Goal: Task Accomplishment & Management: Manage account settings

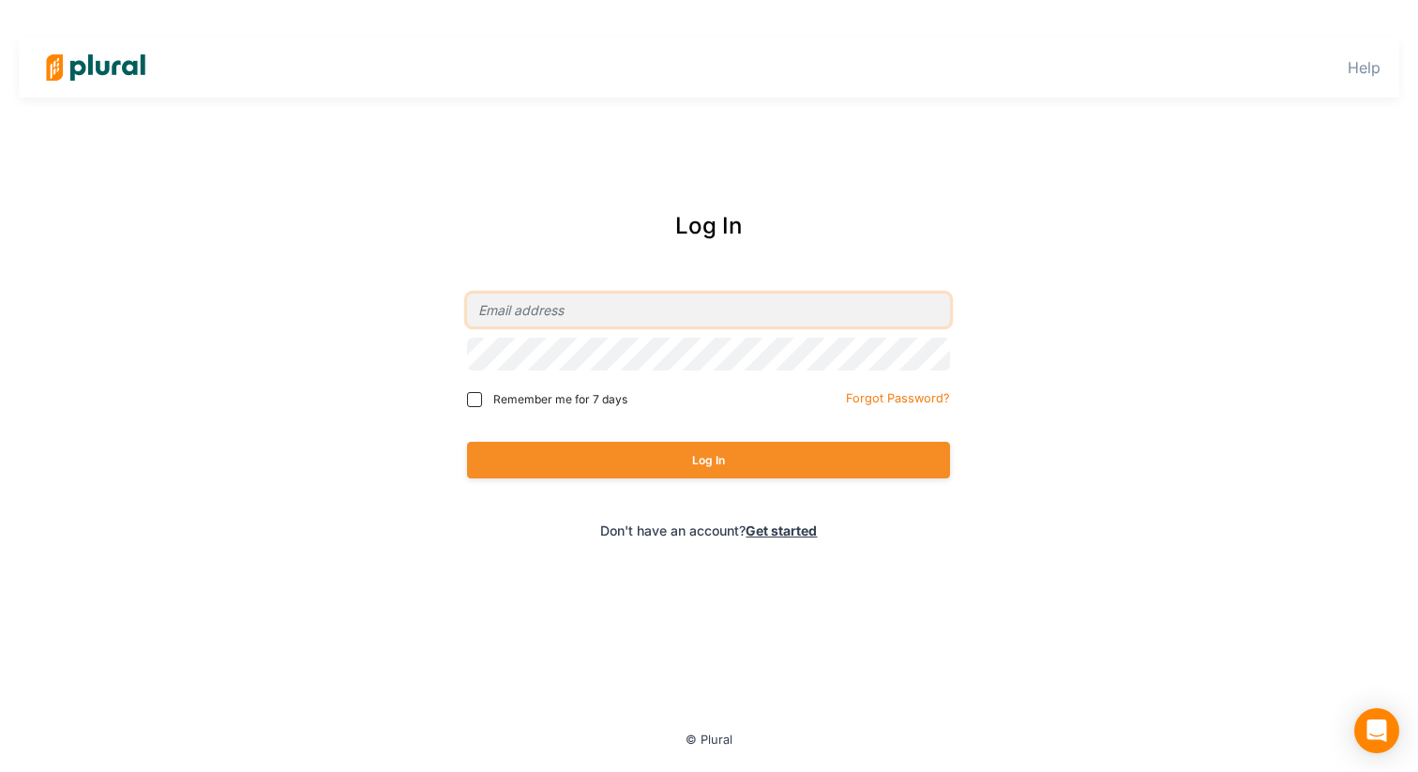
click at [518, 310] on input "email" at bounding box center [708, 310] width 483 height 33
type input "[EMAIL_ADDRESS][DOMAIN_NAME]"
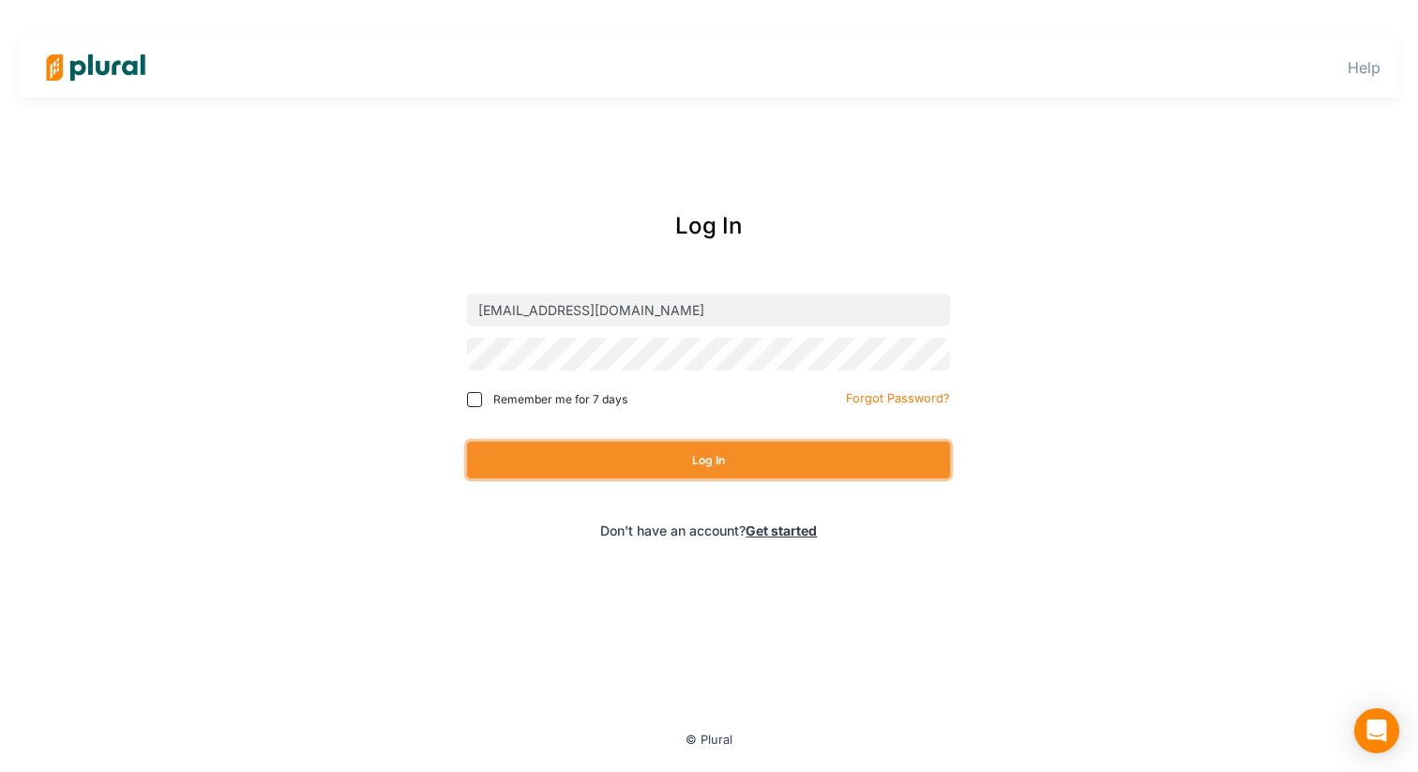
click at [790, 463] on button "Log In" at bounding box center [708, 460] width 483 height 37
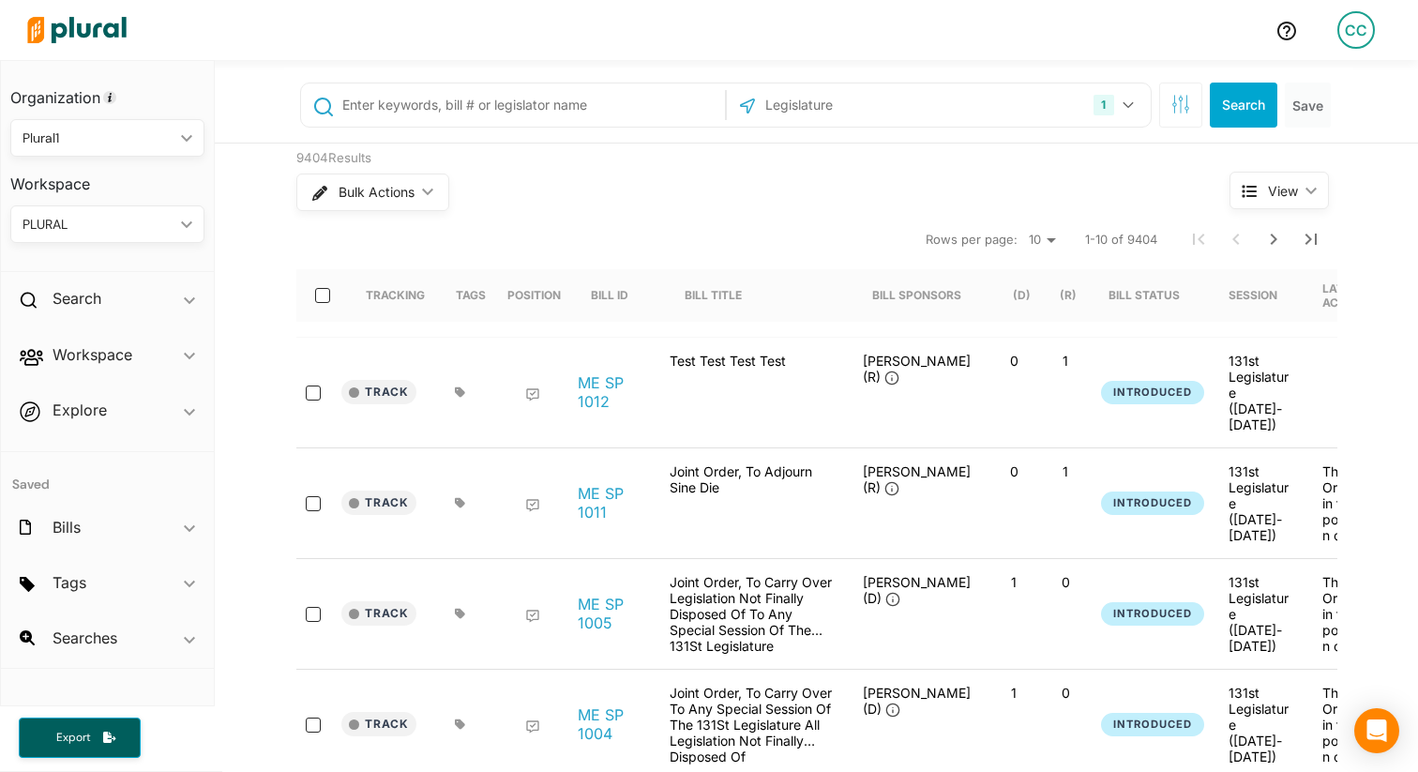
click at [1354, 35] on div "CC" at bounding box center [1356, 30] width 38 height 38
click at [1261, 178] on link "Notification Settings" at bounding box center [1306, 177] width 164 height 47
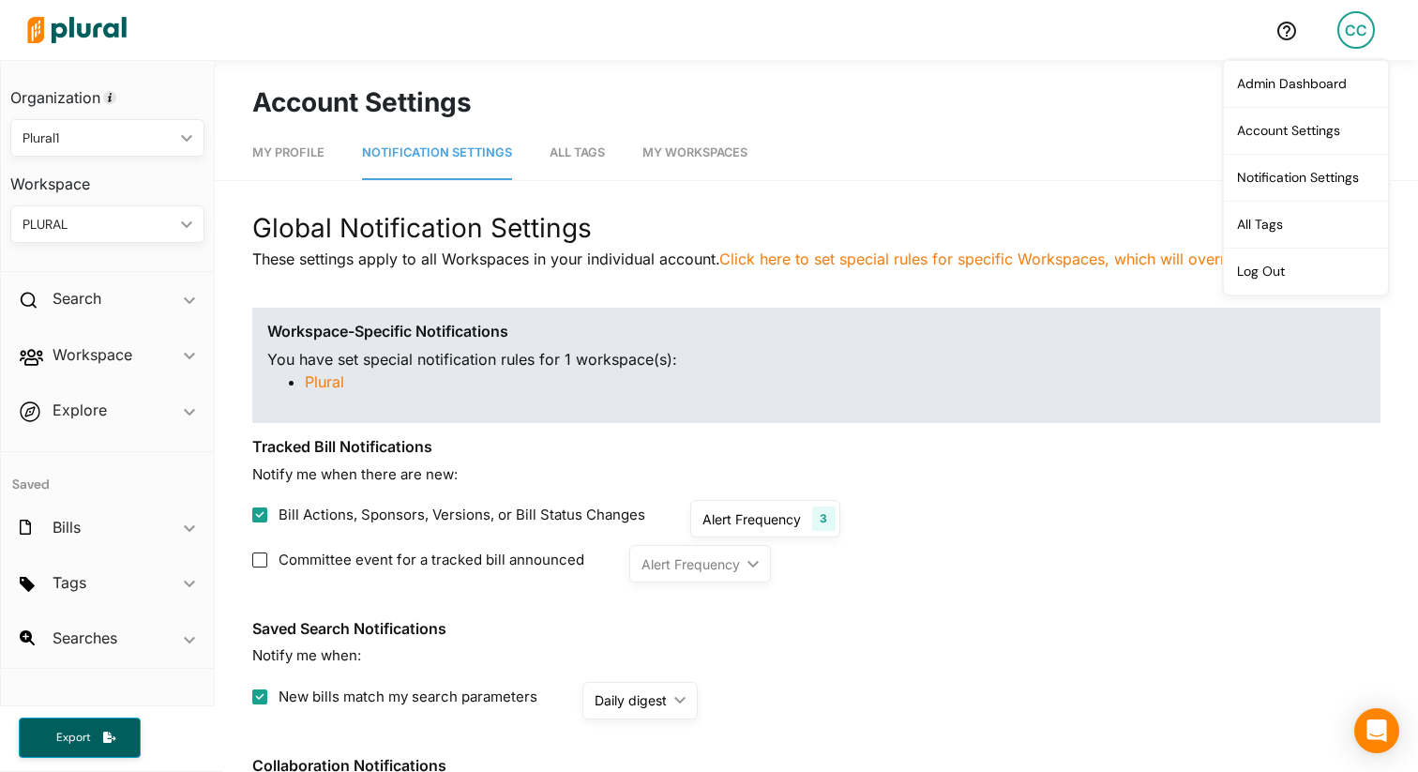
click at [512, 559] on span "Committee event for a tracked bill announced" at bounding box center [432, 561] width 306 height 22
click at [267, 559] on input "Committee event for a tracked bill announced" at bounding box center [259, 559] width 15 height 15
checkbox input "true"
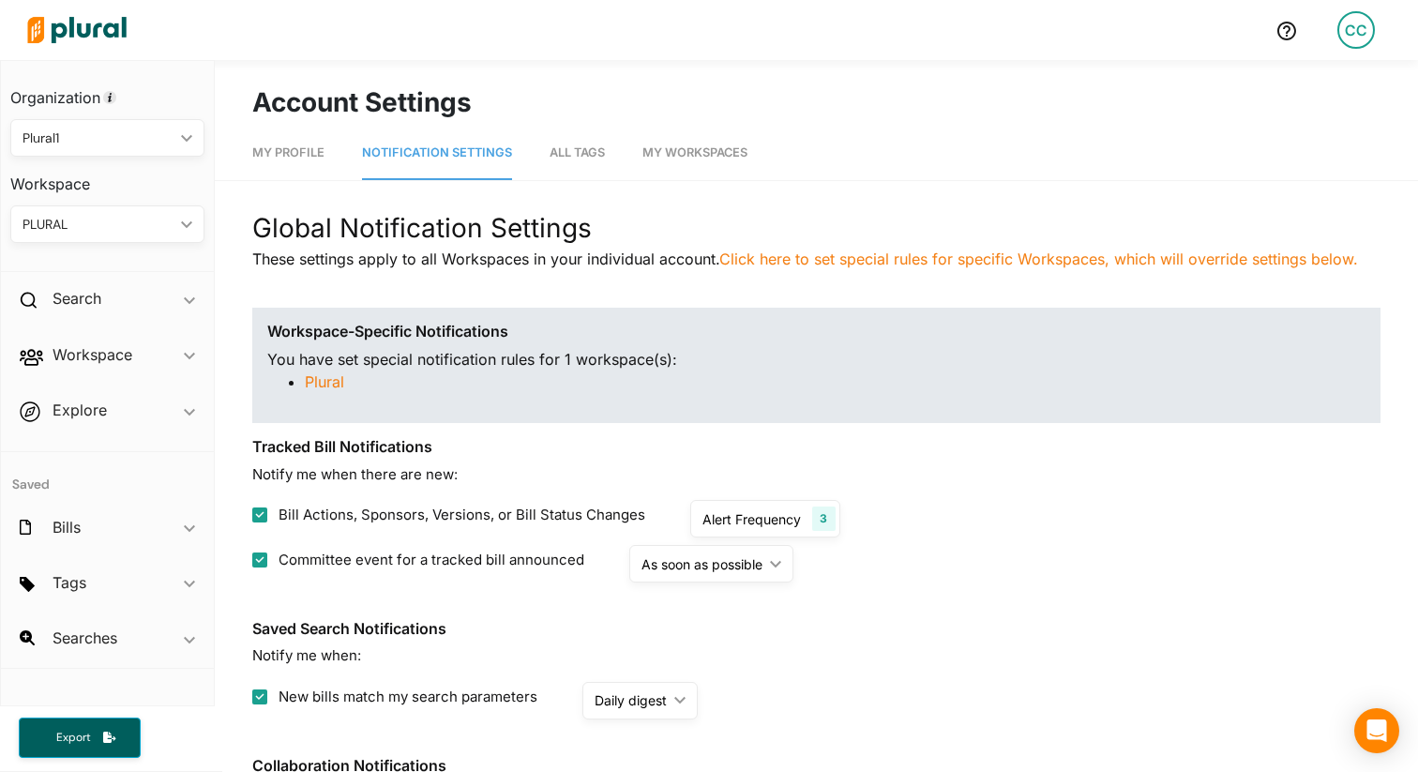
click at [734, 557] on div "As soon as possible" at bounding box center [702, 564] width 121 height 20
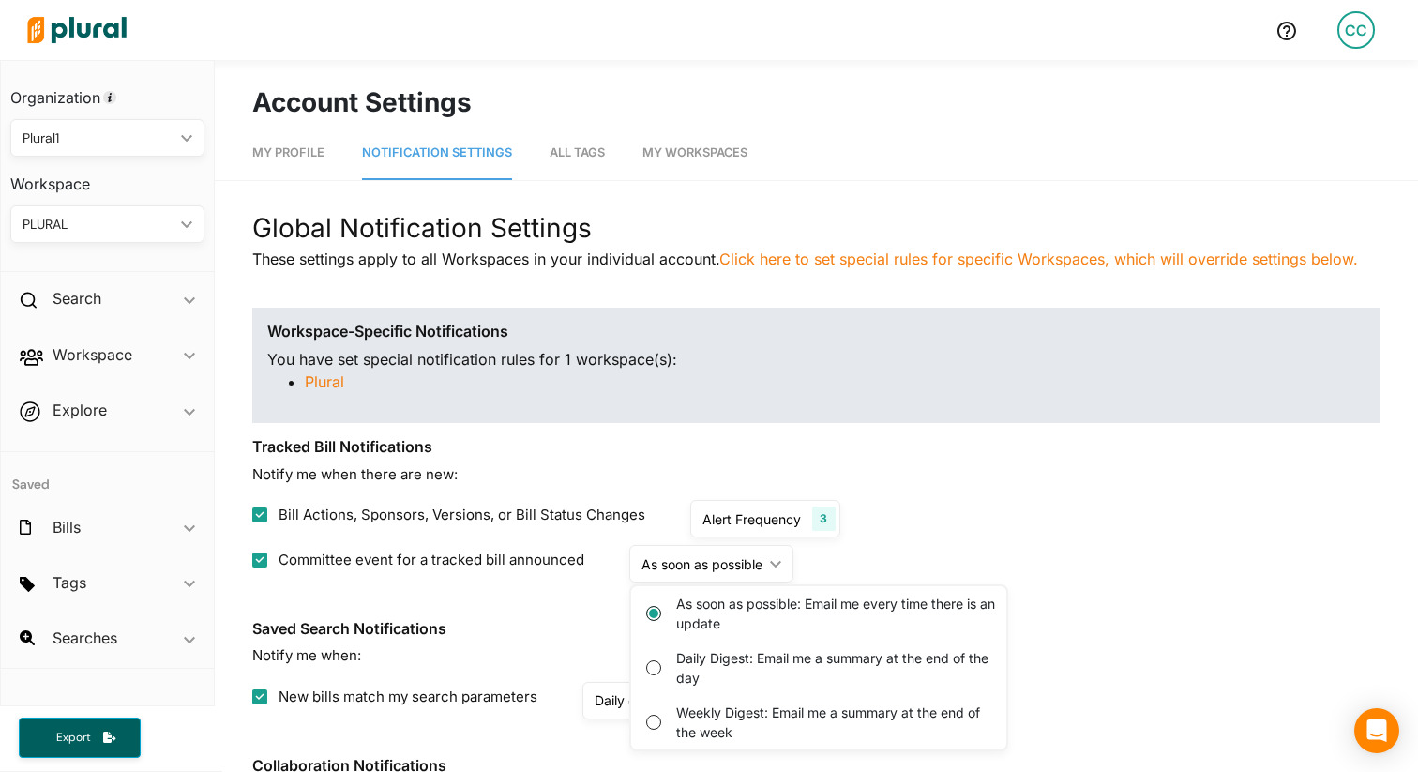
click at [716, 657] on label "Daily Digest: Email me a summary at the end of the day" at bounding box center [839, 667] width 326 height 39
click at [661, 660] on day "Daily Digest: Email me a summary at the end of the day" at bounding box center [653, 667] width 15 height 15
radio update "false"
radio day "false"
click at [700, 614] on label "As soon as possible: Email me every time there is an update" at bounding box center [839, 613] width 326 height 39
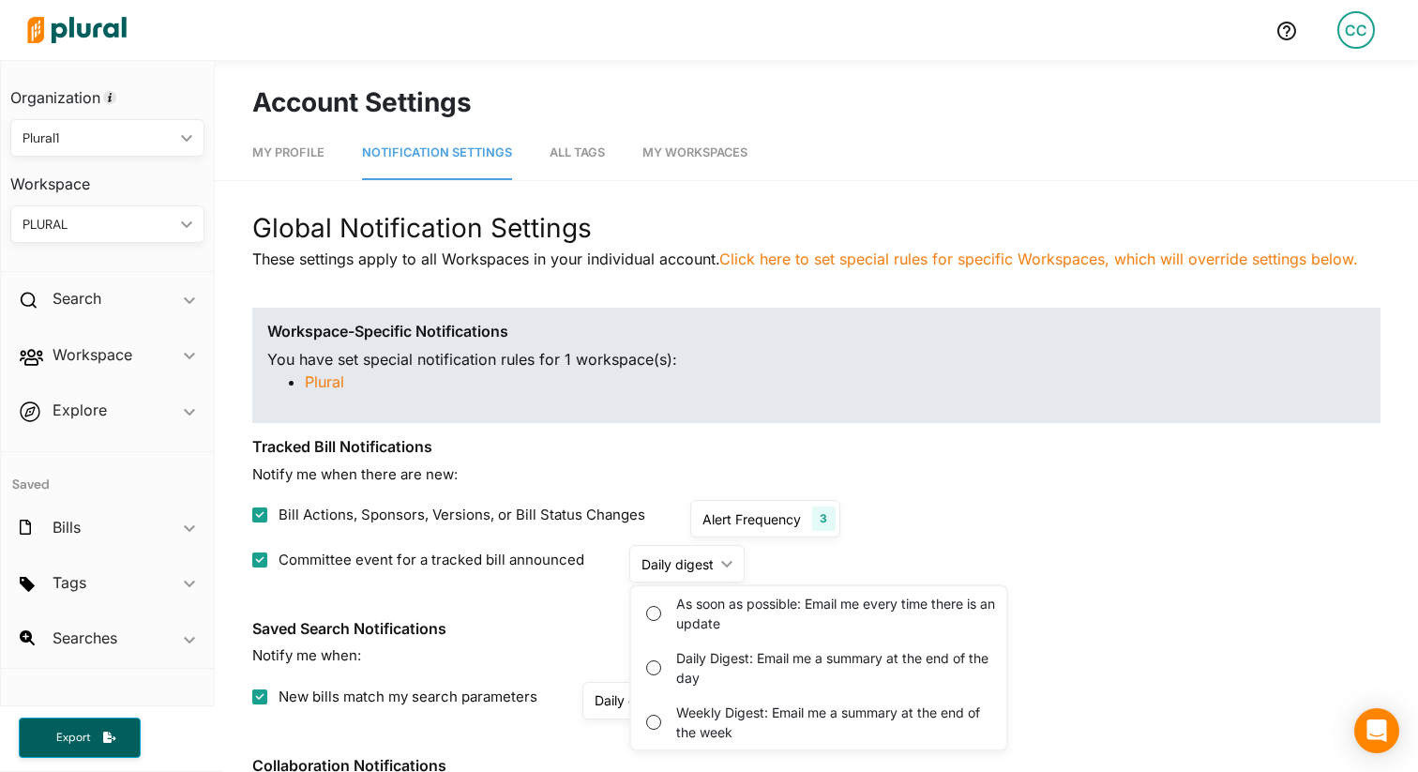
click at [661, 614] on update "As soon as possible: Email me every time there is an update" at bounding box center [653, 613] width 15 height 15
radio update "true"
click at [915, 553] on div "Committee event for a tracked bill announced As soon as possible ic_keyboard_ar…" at bounding box center [816, 564] width 1128 height 38
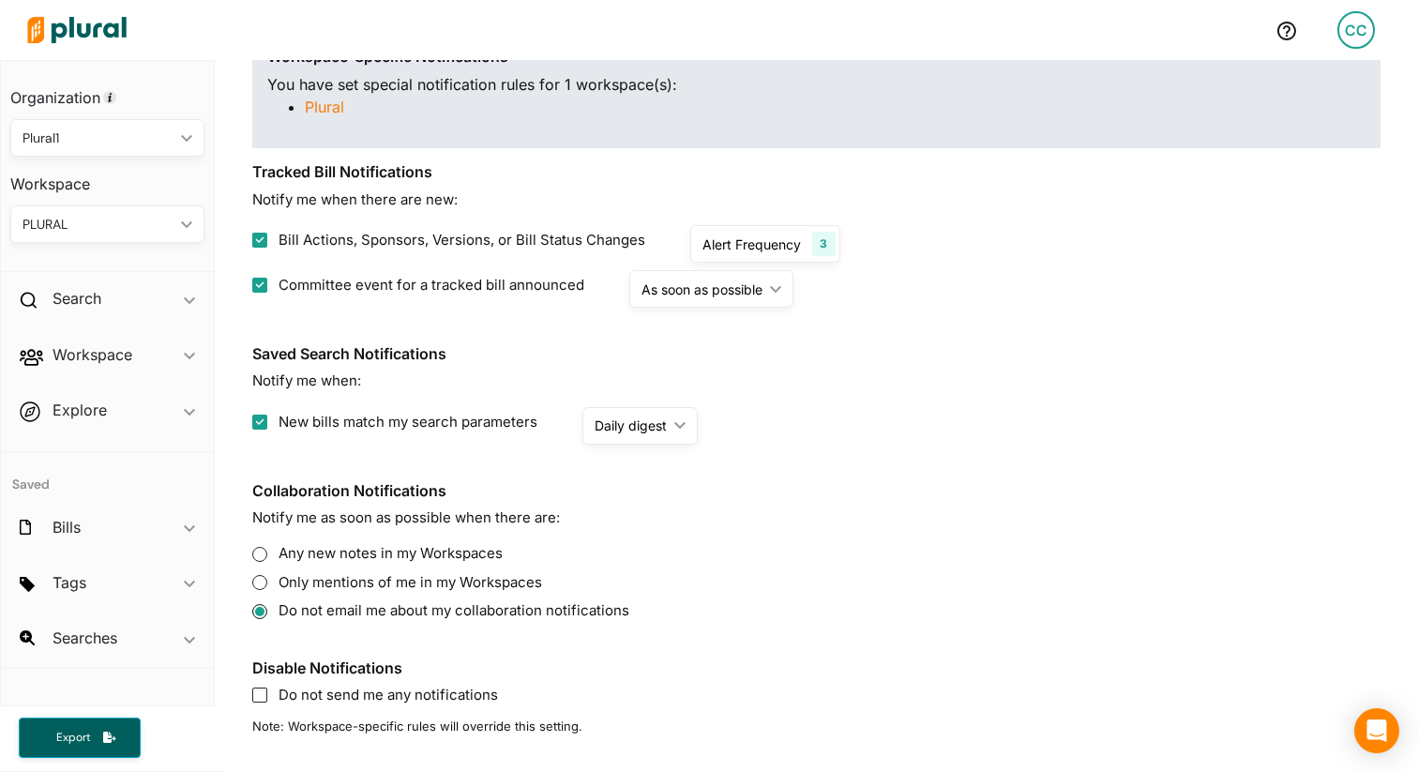
scroll to position [264, 0]
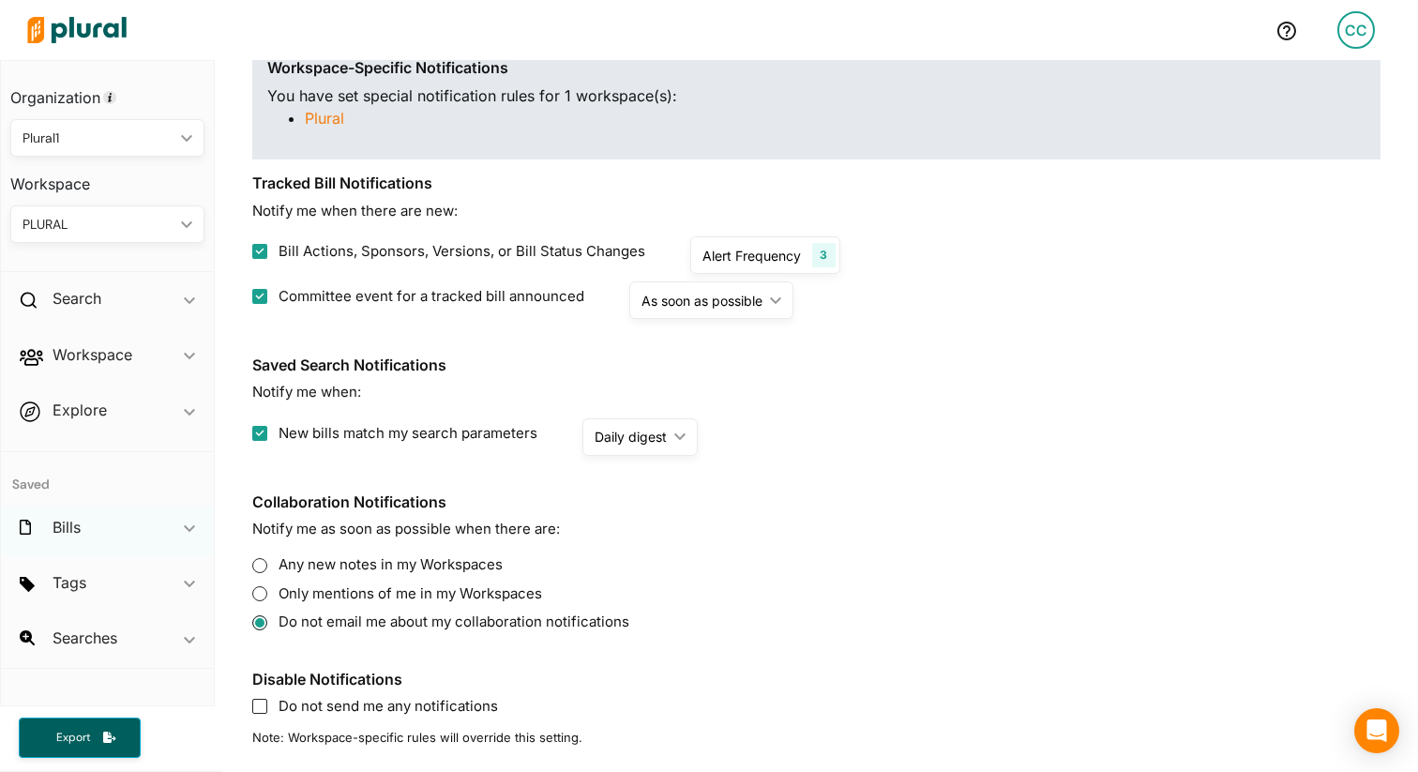
click at [83, 532] on div "Bills ic_keyboard_arrow_down" at bounding box center [107, 531] width 213 height 51
